Goal: Task Accomplishment & Management: Use online tool/utility

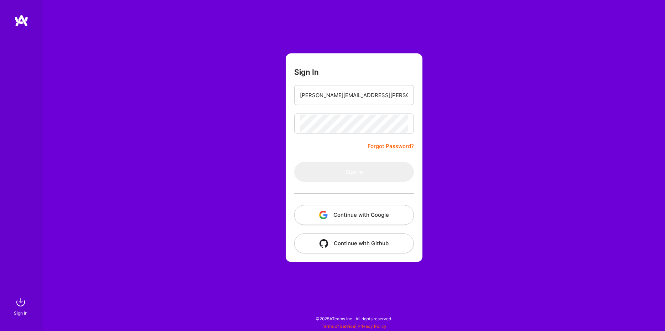
type input "[PERSON_NAME][EMAIL_ADDRESS][PERSON_NAME][DOMAIN_NAME]"
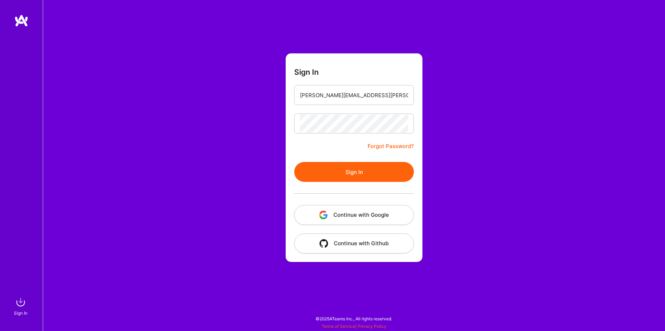
click at [342, 179] on button "Sign In" at bounding box center [354, 172] width 120 height 20
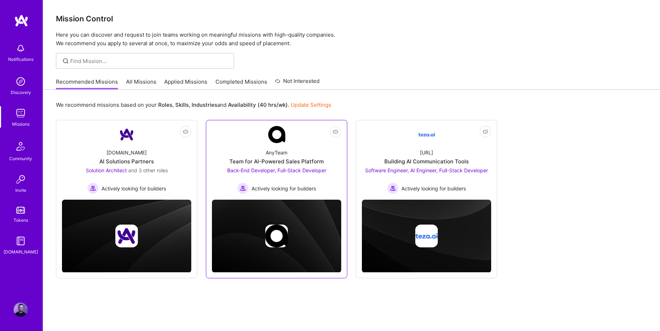
scroll to position [0, 0]
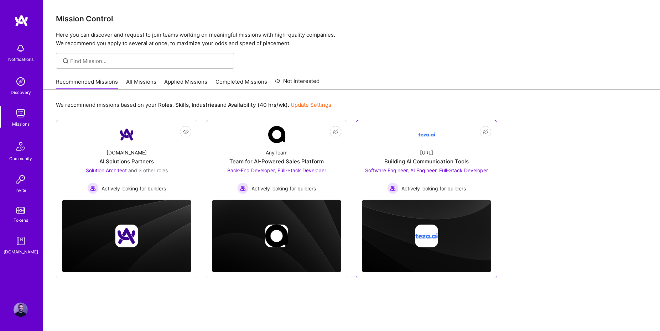
click at [432, 162] on div "Building AI Communication Tools" at bounding box center [426, 161] width 84 height 7
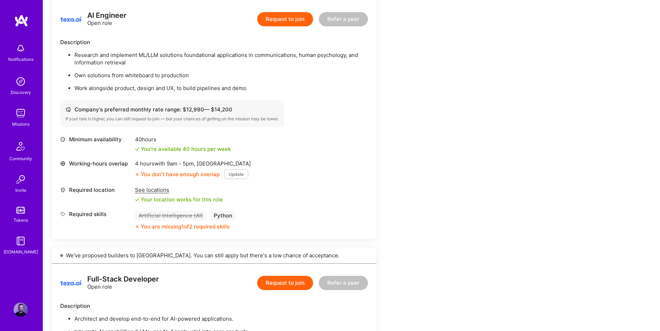
scroll to position [504, 0]
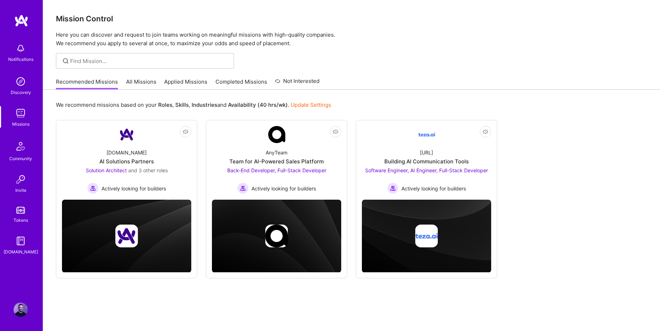
click at [139, 81] on link "All Missions" at bounding box center [141, 84] width 30 height 12
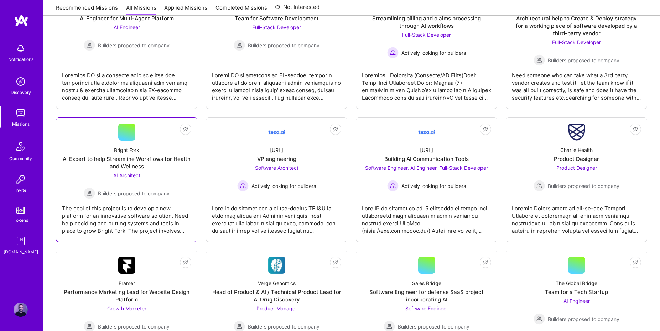
scroll to position [1514, 0]
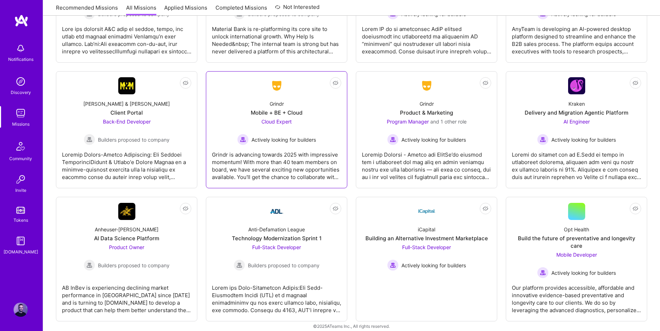
click at [216, 107] on div "Grindr Mobile + BE + Cloud Cloud Expert Actively looking for builders" at bounding box center [276, 119] width 129 height 51
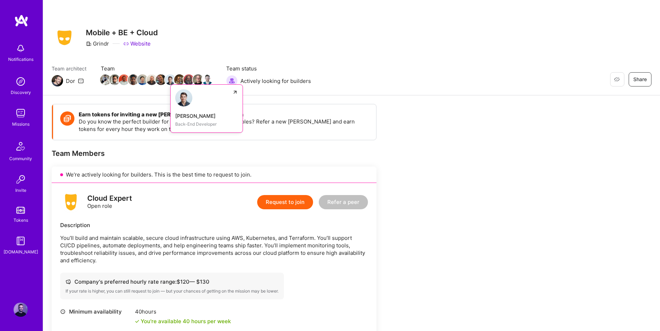
click at [171, 81] on img at bounding box center [170, 79] width 11 height 11
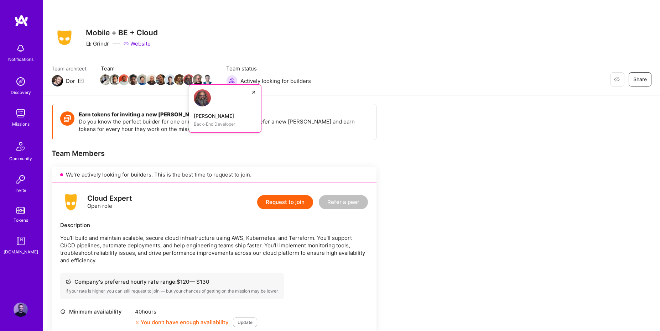
click at [187, 76] on img at bounding box center [189, 79] width 11 height 11
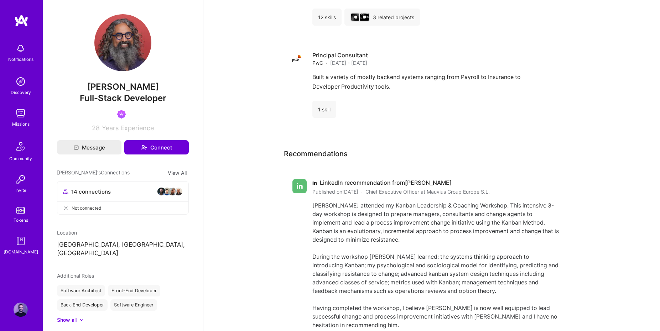
scroll to position [666, 0]
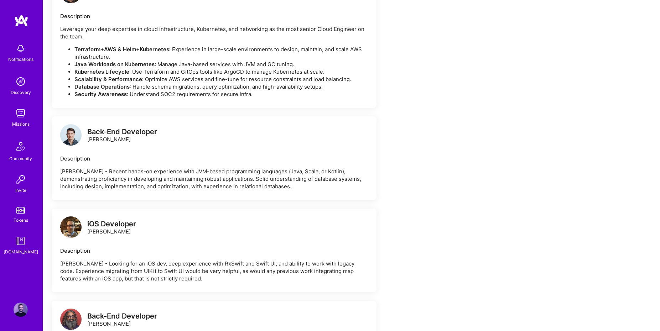
scroll to position [799, 0]
